Goal: Find specific page/section: Find specific page/section

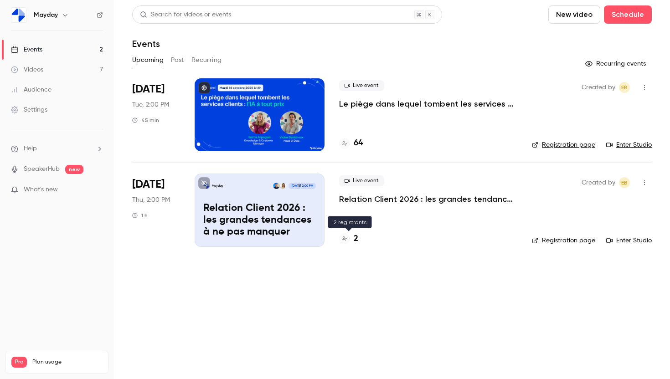
click at [355, 237] on h4 "2" at bounding box center [355, 239] width 5 height 12
